Goal: Information Seeking & Learning: Learn about a topic

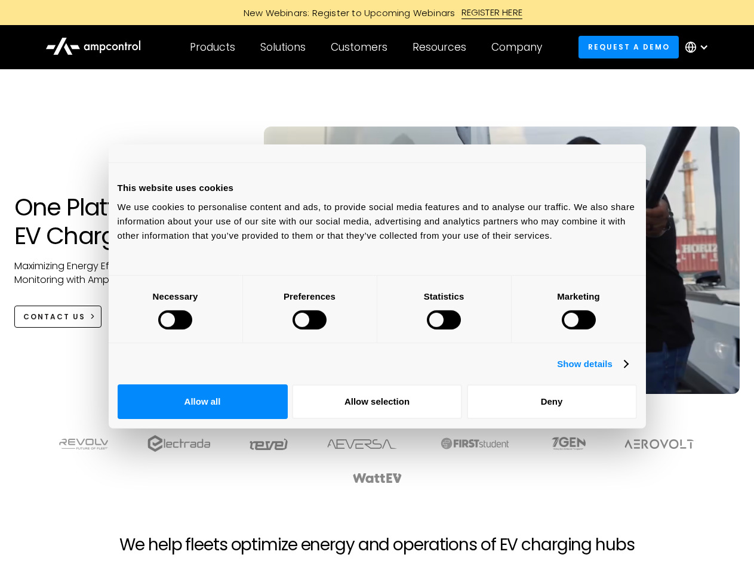
click at [192, 329] on div at bounding box center [175, 319] width 34 height 19
click at [627, 371] on link "Show details" at bounding box center [592, 364] width 70 height 14
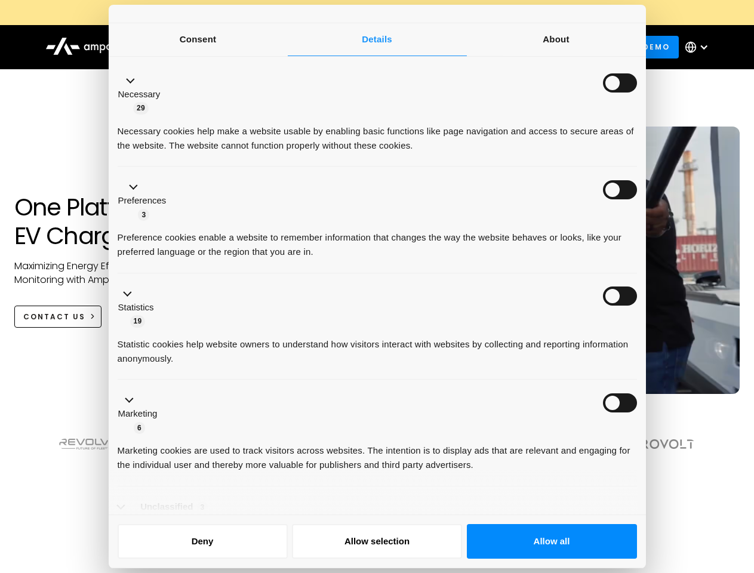
click at [642, 417] on ul "Necessary 29 Necessary cookies help make a website usable by enabling basic fun…" at bounding box center [377, 306] width 531 height 492
click at [659, 456] on div at bounding box center [376, 459] width 663 height 50
click at [659, 495] on div at bounding box center [376, 471] width 687 height 74
click at [367, 47] on div "Customers" at bounding box center [359, 47] width 57 height 13
click at [212, 47] on div "Products" at bounding box center [212, 47] width 45 height 13
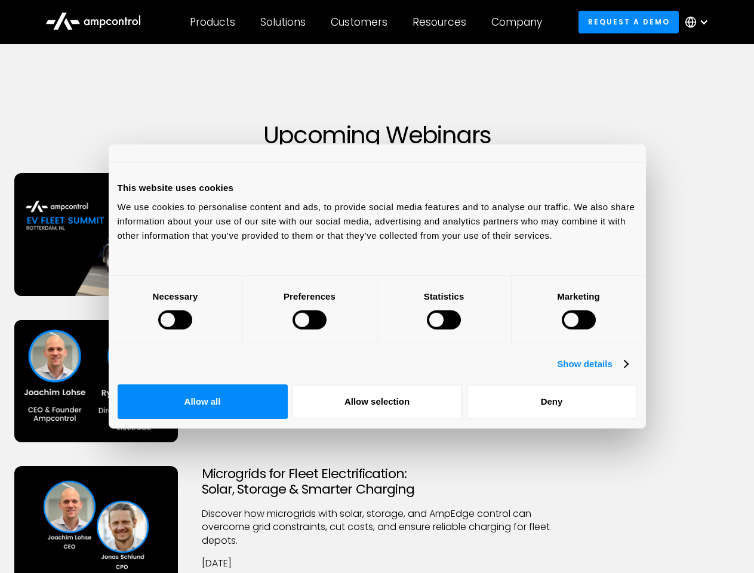
click at [192, 329] on div at bounding box center [175, 319] width 34 height 19
click at [627, 371] on link "Show details" at bounding box center [592, 364] width 70 height 14
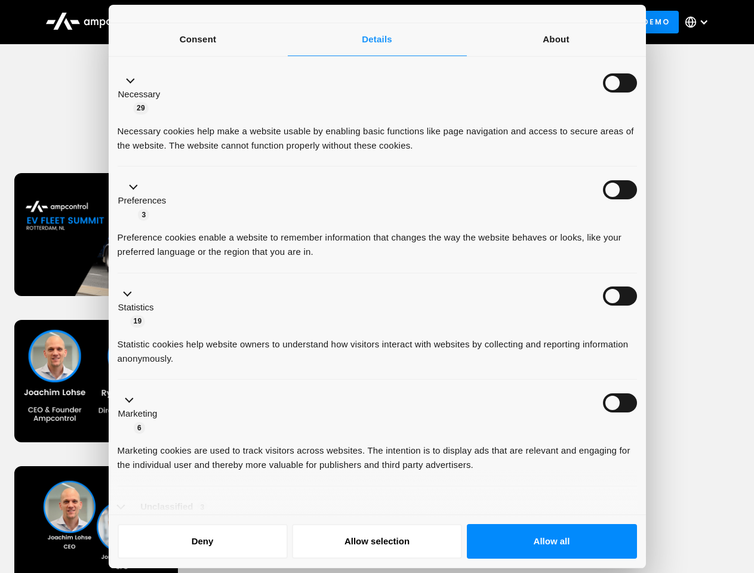
click at [637, 167] on li "Necessary 29 Necessary cookies help make a website usable by enabling basic fun…" at bounding box center [377, 113] width 519 height 107
click at [659, 495] on div "Microgrids for Fleet Electrification: Solar, Storage & Smarter Charging Discove…" at bounding box center [377, 546] width 750 height 160
click at [367, 22] on div "Customers" at bounding box center [359, 22] width 57 height 13
click at [212, 22] on div "Products" at bounding box center [212, 22] width 45 height 13
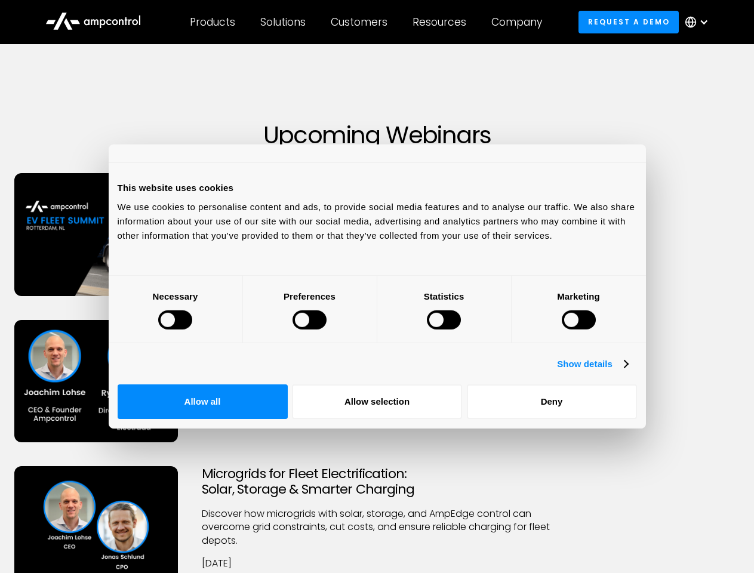
click at [192, 329] on div at bounding box center [175, 319] width 34 height 19
